Goal: Task Accomplishment & Management: Use online tool/utility

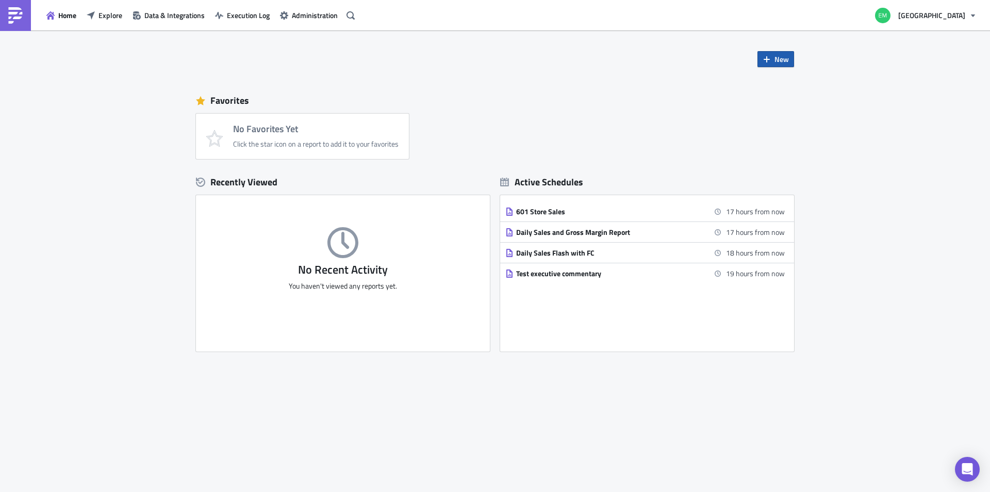
click at [778, 59] on span "New" at bounding box center [782, 59] width 14 height 11
click at [787, 81] on div "Report" at bounding box center [810, 85] width 69 height 10
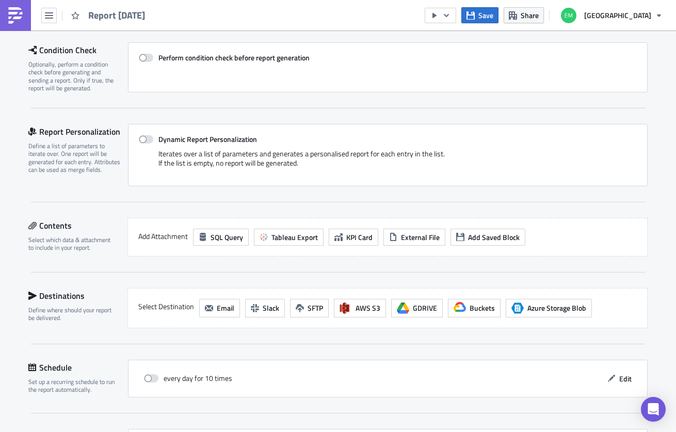
scroll to position [206, 0]
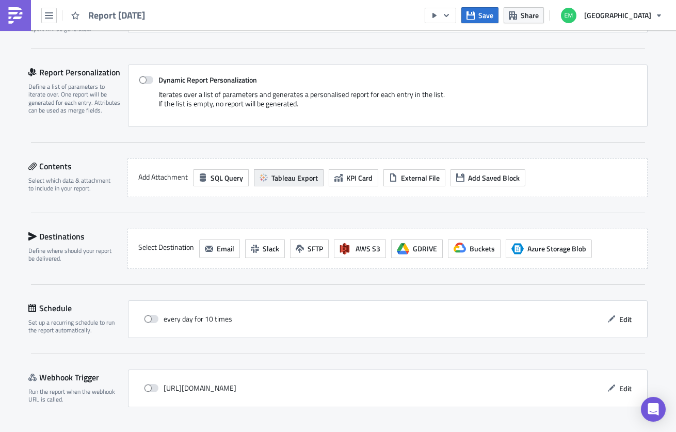
click at [282, 177] on span "Tableau Export" at bounding box center [294, 177] width 46 height 11
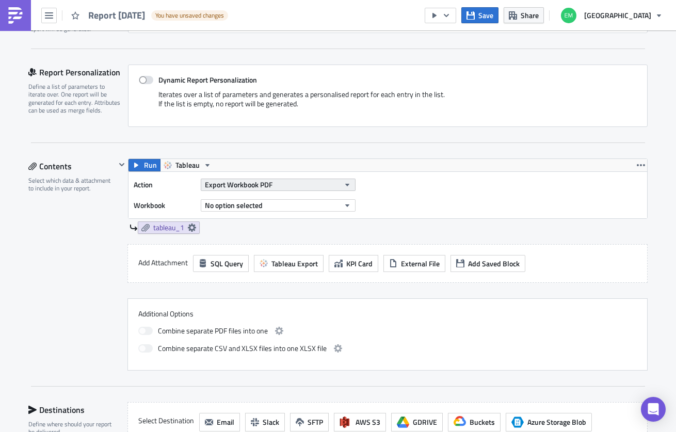
click at [296, 186] on button "Export Workbook PDF" at bounding box center [278, 184] width 155 height 12
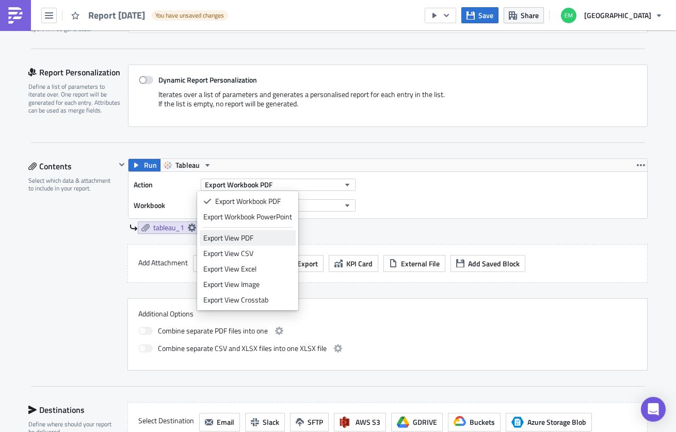
click at [251, 238] on div "Export View PDF" at bounding box center [247, 238] width 89 height 10
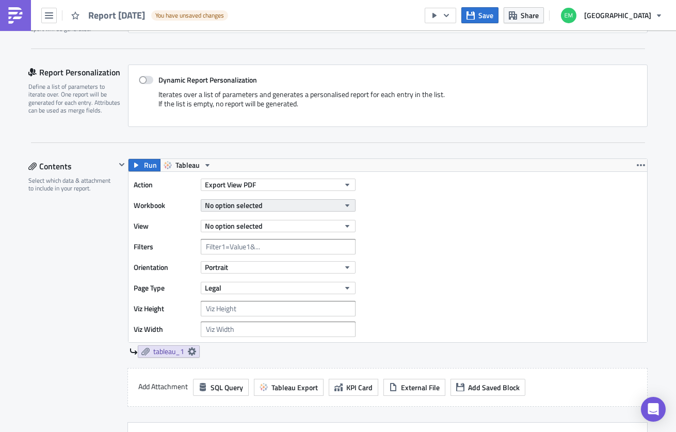
click at [334, 204] on button "No option selected" at bounding box center [278, 205] width 155 height 12
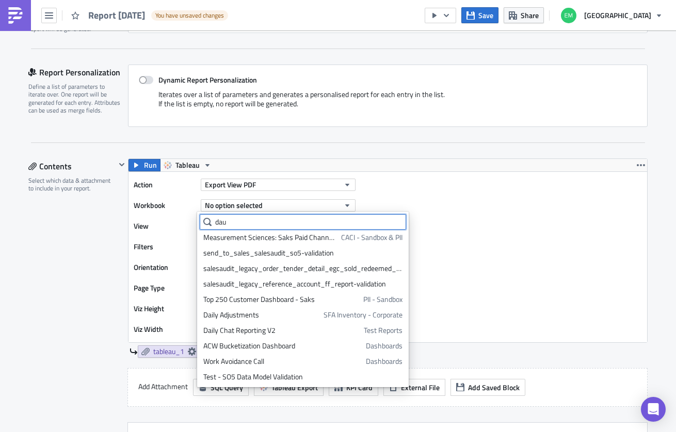
scroll to position [0, 0]
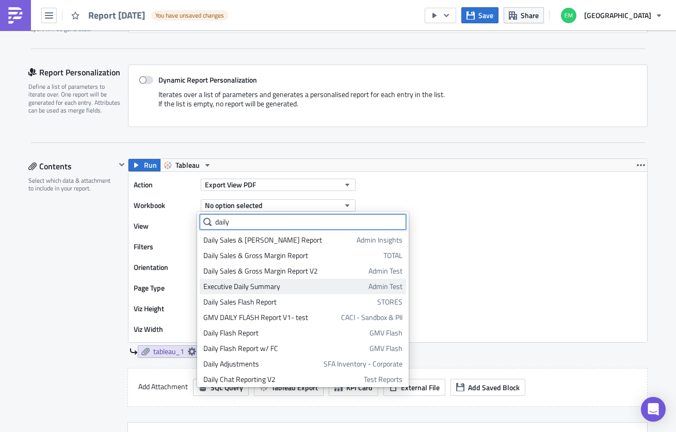
type input "daily"
click at [259, 286] on div "Executive Daily Summary" at bounding box center [283, 286] width 161 height 10
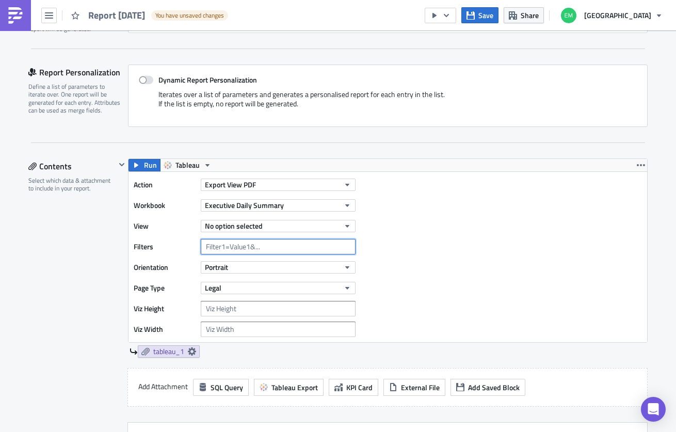
click at [266, 250] on input "text" at bounding box center [278, 246] width 155 height 15
click at [433, 250] on div "Action Export View PDF Workbook Executive Daily Summary View No option selected…" at bounding box center [387, 257] width 518 height 170
click at [634, 169] on button "button" at bounding box center [640, 165] width 12 height 12
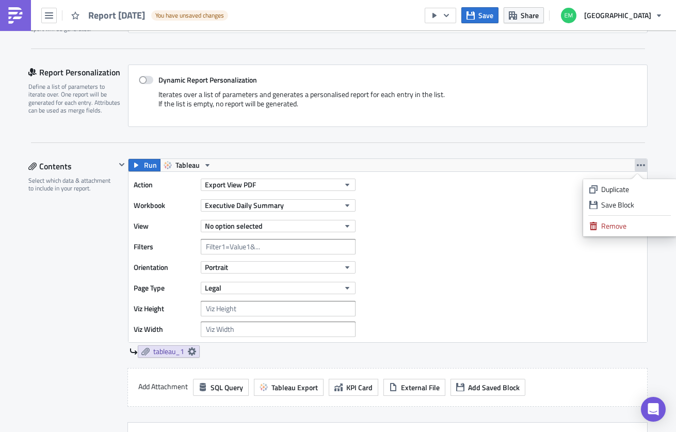
click at [636, 164] on icon "button" at bounding box center [640, 165] width 8 height 8
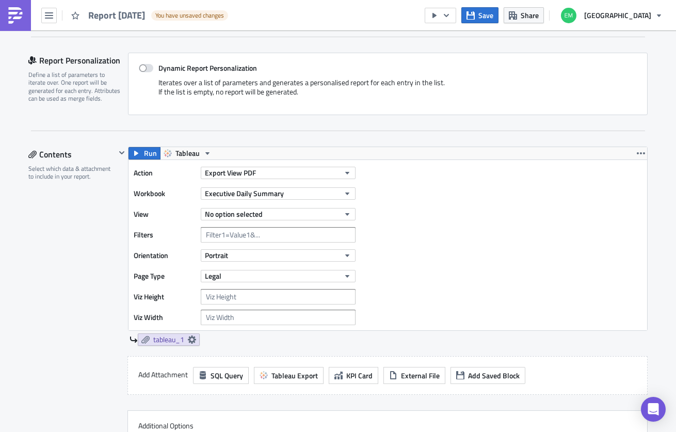
scroll to position [206, 0]
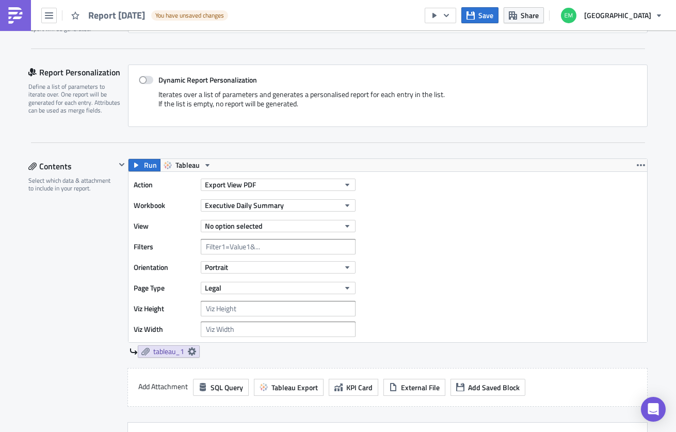
click at [343, 219] on div "No option selected" at bounding box center [278, 225] width 155 height 15
click at [345, 225] on icon "button" at bounding box center [347, 226] width 4 height 3
click at [365, 226] on div "Action Export View PDF Workbook Executive Daily Summary View No option selected…" at bounding box center [387, 257] width 518 height 170
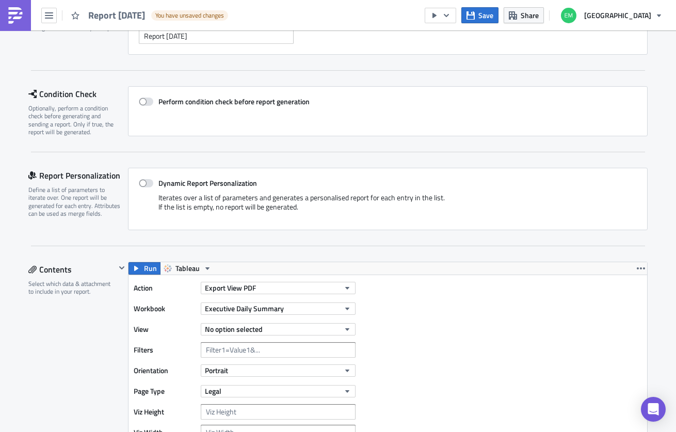
scroll to position [258, 0]
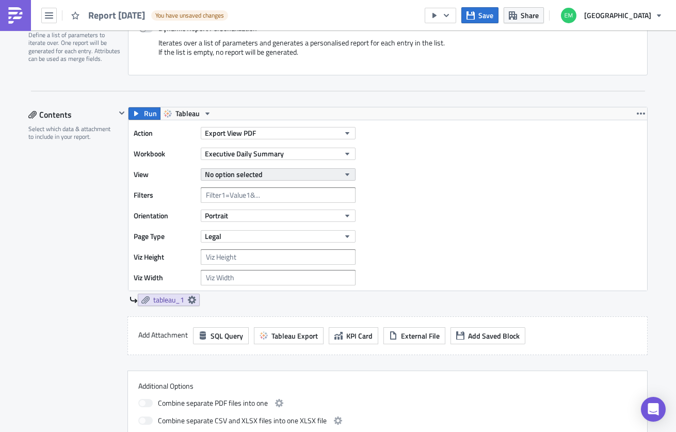
click at [332, 173] on button "No option selected" at bounding box center [278, 174] width 155 height 12
click at [426, 190] on div "Action Export View PDF Workbook Executive Daily Summary View No option selected…" at bounding box center [387, 205] width 518 height 170
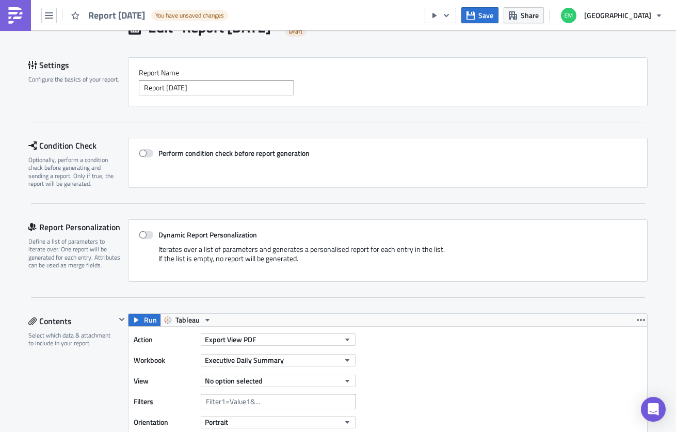
scroll to position [0, 0]
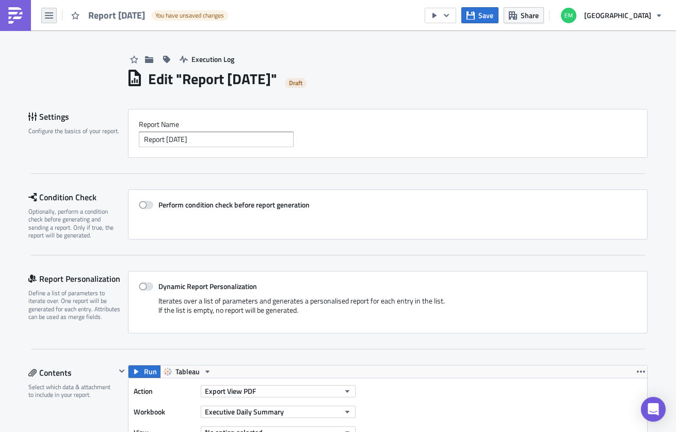
click at [49, 13] on icon "button" at bounding box center [49, 15] width 8 height 8
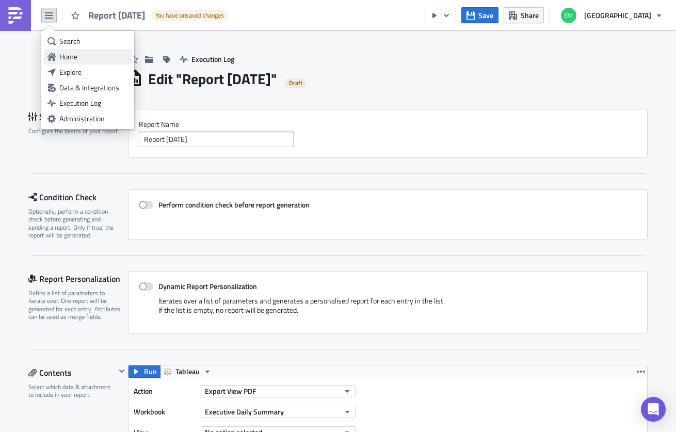
click at [70, 53] on div "Home" at bounding box center [93, 57] width 69 height 10
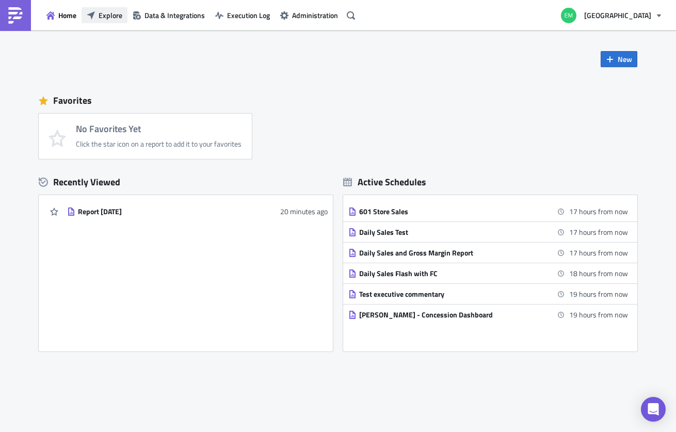
click at [103, 12] on span "Explore" at bounding box center [111, 15] width 24 height 11
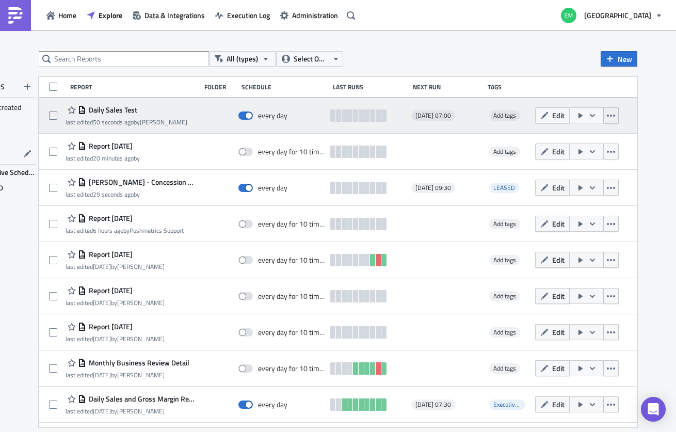
click at [609, 115] on button "button" at bounding box center [610, 115] width 15 height 16
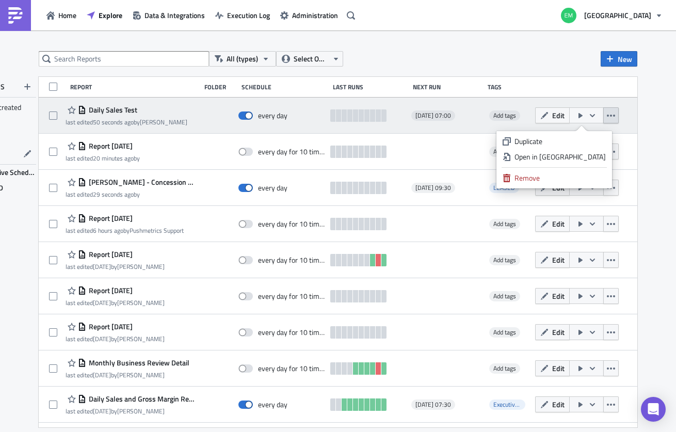
click at [609, 115] on button "button" at bounding box center [610, 115] width 15 height 16
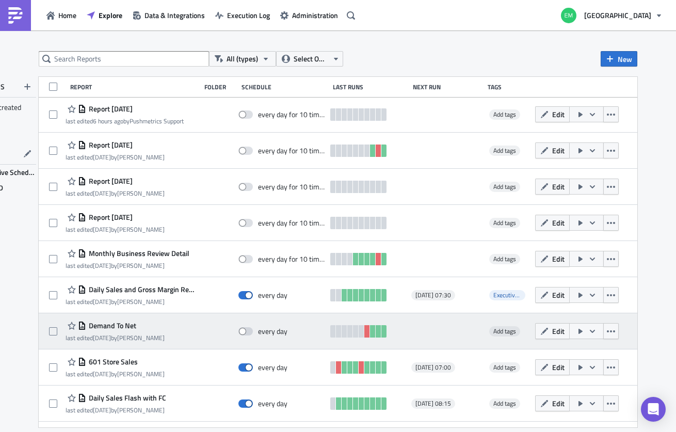
scroll to position [140, 0]
